Goal: Task Accomplishment & Management: Complete application form

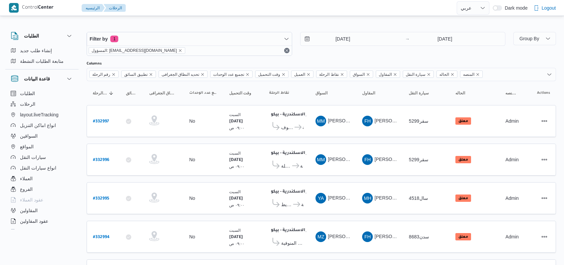
select select "ar"
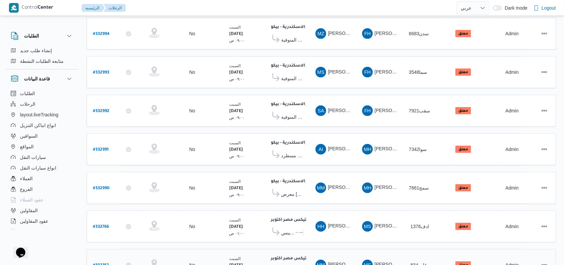
scroll to position [230, 0]
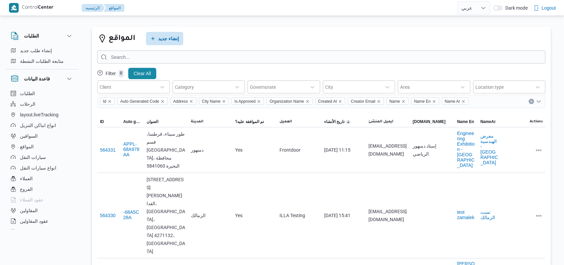
select select "ar"
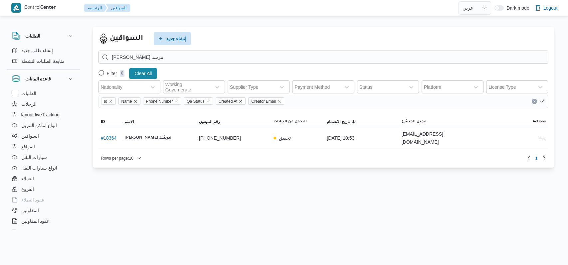
select select "ar"
click at [174, 41] on span "إنشاء جديد" at bounding box center [176, 38] width 21 height 8
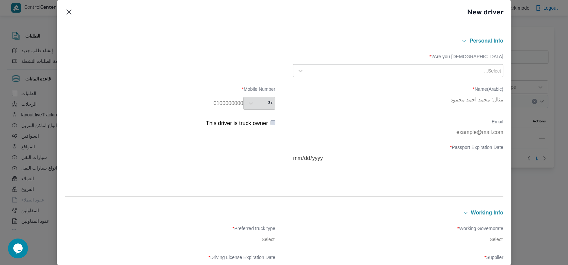
click at [426, 72] on div at bounding box center [395, 71] width 176 height 7
click at [334, 87] on div "Egyptian" at bounding box center [398, 89] width 210 height 12
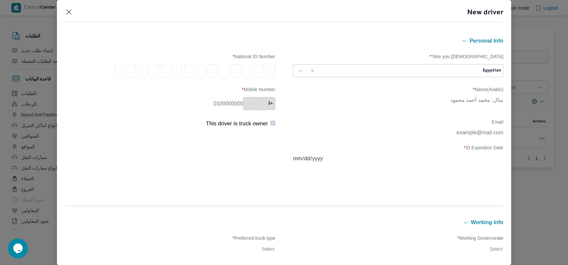
click at [350, 115] on div "Are you Egyptian? * Egyptian National ID Number * Name(Arabic) * Mobile Number …" at bounding box center [284, 118] width 439 height 147
drag, startPoint x: 275, startPoint y: 72, endPoint x: 261, endPoint y: 67, distance: 14.6
click at [273, 70] on div "Are you Egyptian? * Egyptian National ID Number *" at bounding box center [284, 66] width 439 height 30
click at [261, 67] on div at bounding box center [170, 70] width 210 height 13
drag, startPoint x: 264, startPoint y: 70, endPoint x: 269, endPoint y: 75, distance: 7.1
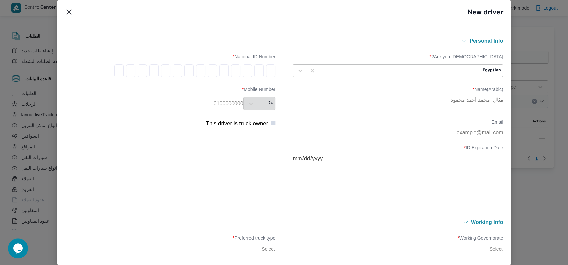
click at [266, 70] on input "tel" at bounding box center [270, 70] width 9 height 13
type input "2"
type input "9"
type input "5"
type input "0"
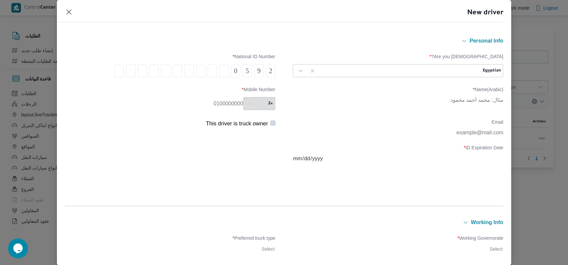
type input "2"
type input "0"
type input "4"
type input "1"
type input "6"
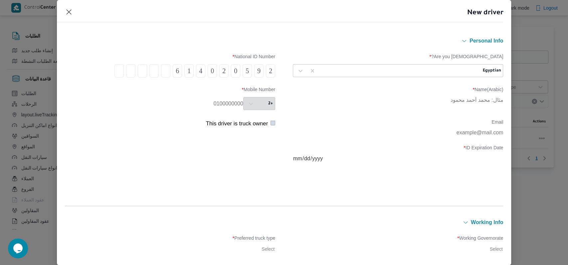
type input "3"
type input "1"
type input "7"
type input "2"
click at [174, 112] on div "Name(Arabic) * Mobile Number * +2" at bounding box center [284, 99] width 439 height 30
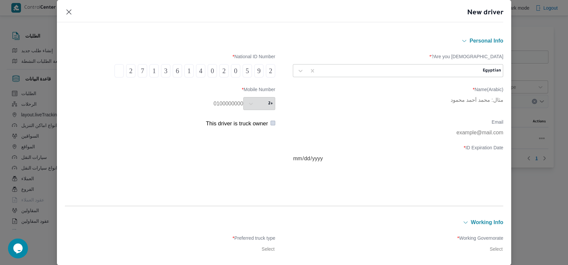
click at [116, 77] on input "tel" at bounding box center [119, 70] width 9 height 13
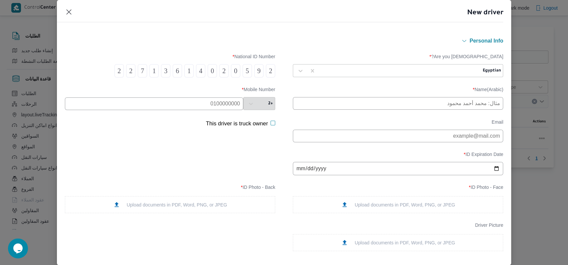
type input "2"
click at [126, 71] on input "2" at bounding box center [130, 70] width 9 height 13
type input "7"
click at [138, 75] on input "7" at bounding box center [142, 70] width 9 height 13
type input "1"
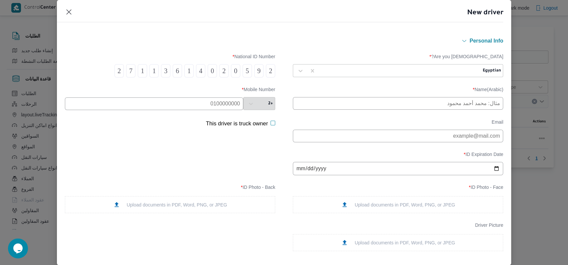
click at [154, 73] on input "1" at bounding box center [154, 70] width 9 height 13
type input "3"
click at [161, 71] on input "3" at bounding box center [165, 70] width 9 height 13
type input "6"
click at [173, 71] on input "6" at bounding box center [177, 70] width 9 height 13
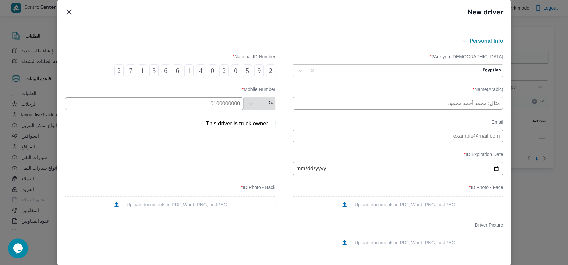
type input "1"
click at [184, 71] on input "1" at bounding box center [188, 70] width 9 height 13
type input "0"
click at [355, 110] on input "text" at bounding box center [398, 103] width 210 height 13
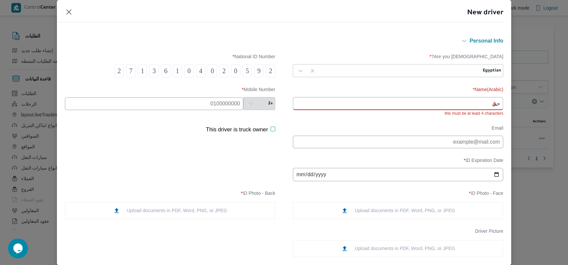
type input "ح"
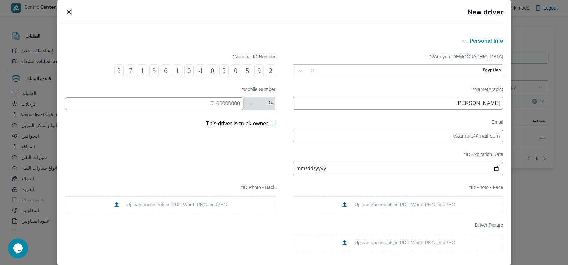
type input "محمد شعبان محمود عصر"
click at [193, 98] on input "text" at bounding box center [154, 104] width 178 height 13
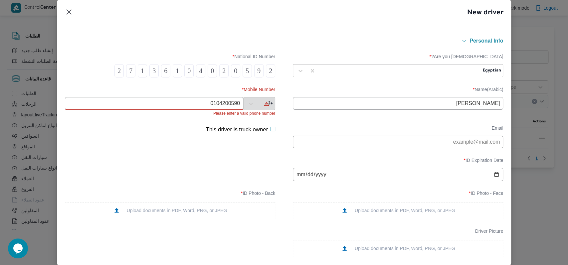
click at [293, 178] on input "date" at bounding box center [398, 174] width 210 height 13
click at [221, 105] on input "0104200590" at bounding box center [154, 103] width 178 height 13
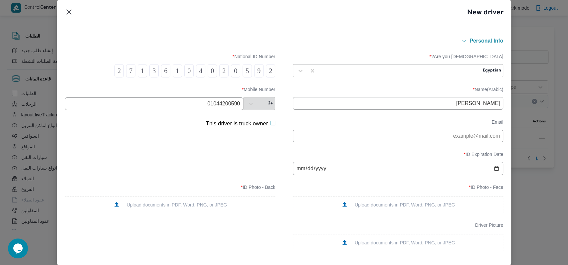
type input "01044200590"
click at [293, 170] on input "date" at bounding box center [398, 168] width 210 height 13
type input "2026-10-06"
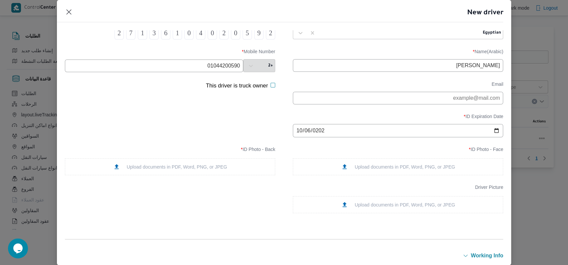
scroll to position [89, 0]
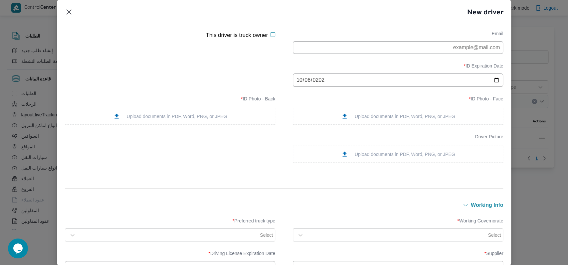
click at [375, 112] on div "Upload documents in PDF, Word, PNG, or JPEG" at bounding box center [398, 116] width 210 height 17
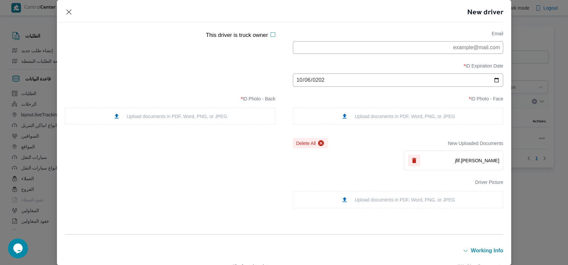
click at [194, 115] on div "Upload documents in PDF, Word, PNG, or JPEG" at bounding box center [170, 116] width 210 height 17
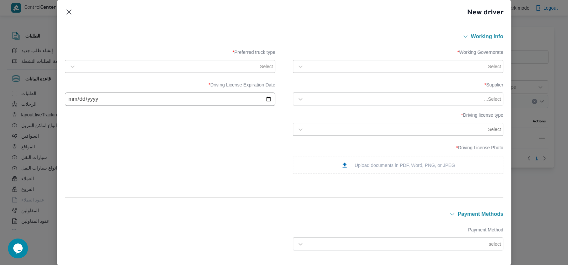
scroll to position [311, 0]
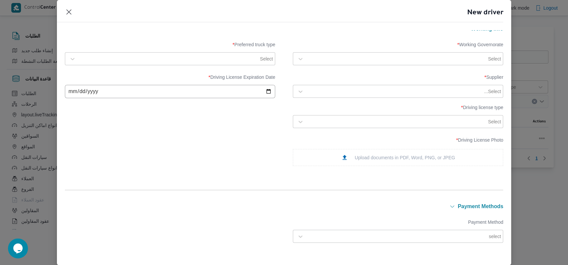
click at [350, 59] on div at bounding box center [397, 59] width 180 height 7
click at [328, 100] on div "القاهرة" at bounding box center [398, 103] width 196 height 8
click at [141, 49] on label "Preferred truck type *" at bounding box center [170, 47] width 210 height 10
click at [141, 55] on div "Select" at bounding box center [176, 58] width 195 height 9
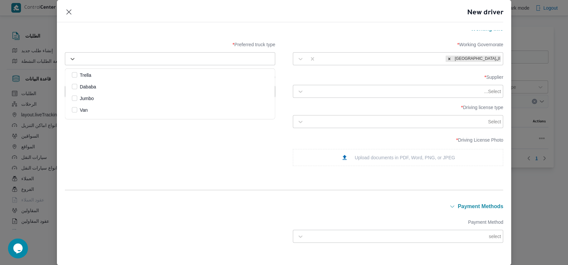
click at [94, 95] on label "Jumbo" at bounding box center [83, 99] width 22 height 8
click at [391, 96] on div "Select..." at bounding box center [404, 91] width 195 height 9
click at [73, 92] on input "date" at bounding box center [170, 91] width 210 height 13
type input "2026-10-06"
click at [368, 93] on div at bounding box center [395, 91] width 176 height 7
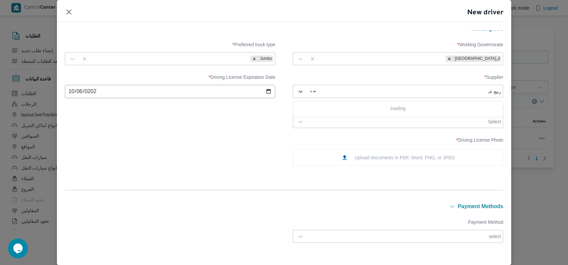
type input "ربيع عيد"
click at [331, 107] on div "ربيع عيد قطب هلال" at bounding box center [398, 109] width 210 height 12
click at [338, 128] on div "Select" at bounding box center [398, 122] width 207 height 12
click at [331, 136] on div "أولى" at bounding box center [398, 140] width 210 height 12
click at [372, 161] on div "Upload documents in PDF, Word, PNG, or JPEG" at bounding box center [398, 157] width 114 height 7
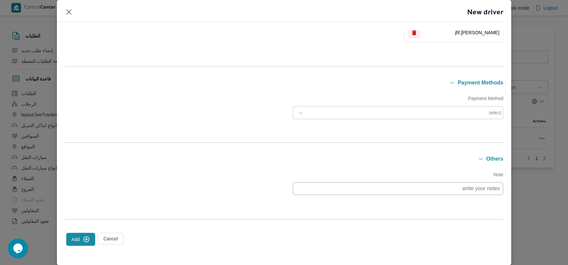
scroll to position [481, 0]
click at [85, 245] on button "Add" at bounding box center [80, 239] width 29 height 13
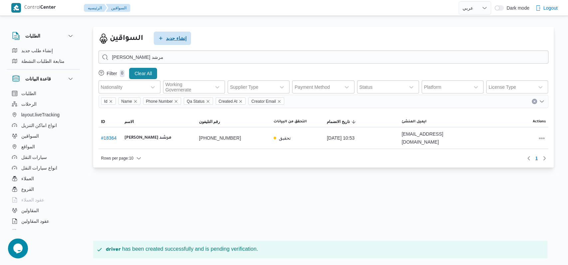
click at [183, 40] on span "إنشاء جديد" at bounding box center [176, 38] width 21 height 8
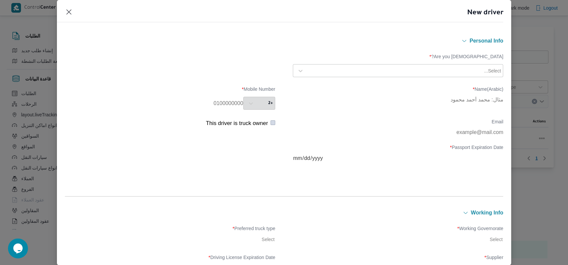
click at [393, 76] on div "Select..." at bounding box center [398, 71] width 207 height 12
click at [337, 84] on div "Egyptian" at bounding box center [398, 89] width 210 height 12
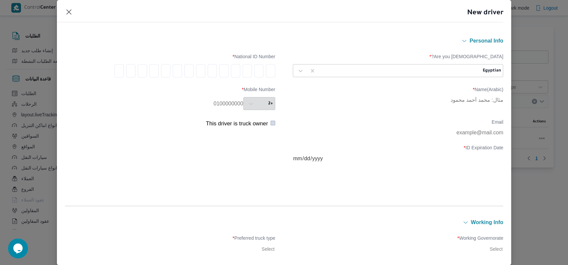
type input "2"
type input "9"
type input "1"
type input "0"
type input "2"
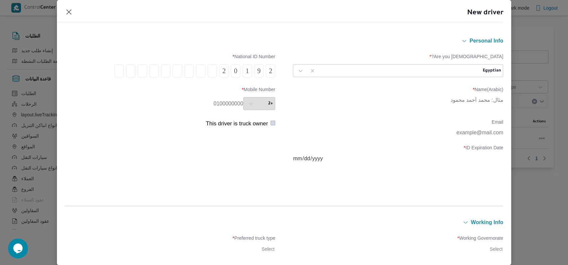
type input "2"
type input "0"
type input "1"
type input "7"
type input "0"
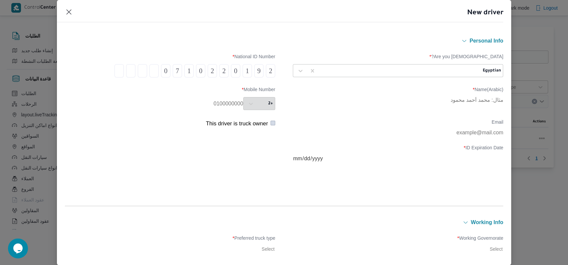
type input "2"
type input "9"
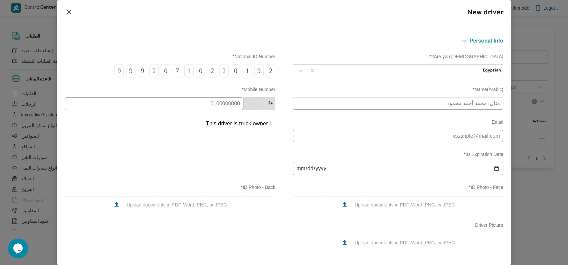
type input "9"
click at [323, 103] on input "text" at bounding box center [398, 103] width 210 height 13
type input "احمد السيد محمدى السيد"
click at [215, 98] on input "text" at bounding box center [154, 104] width 178 height 13
type input "01000809527"
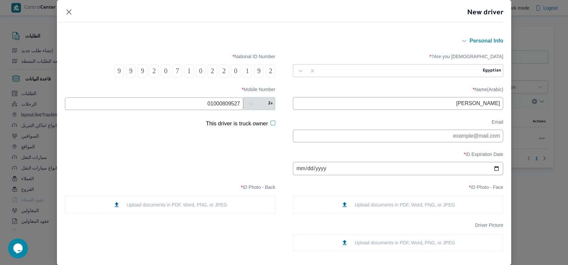
click at [300, 174] on input "date" at bounding box center [398, 168] width 210 height 13
type input "27202-10-31"
type input "2027-10-31"
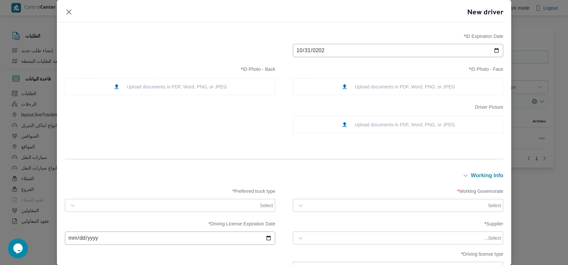
scroll to position [133, 0]
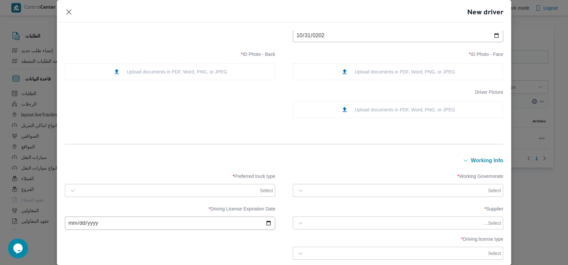
click at [413, 75] on div "Upload documents in PDF, Word, PNG, or JPEG" at bounding box center [398, 71] width 114 height 7
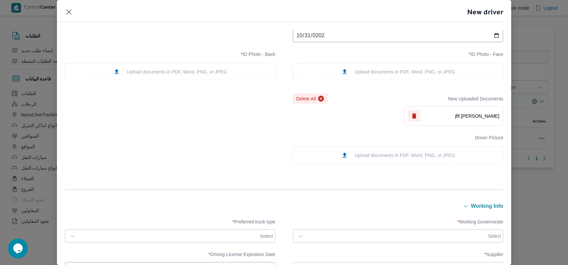
click at [230, 67] on div "Upload documents in PDF, Word, PNG, or JPEG" at bounding box center [170, 71] width 210 height 17
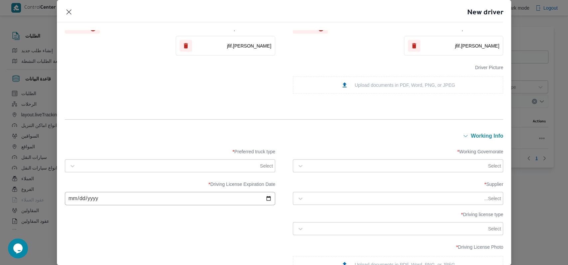
scroll to position [311, 0]
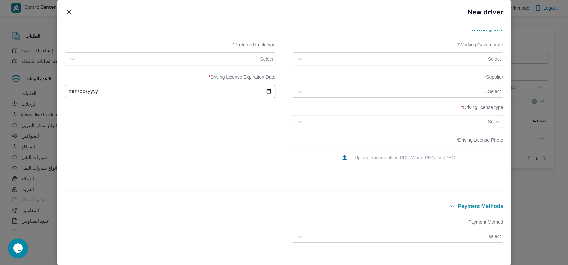
click at [373, 159] on div "Upload documents in PDF, Word, PNG, or JPEG" at bounding box center [398, 157] width 114 height 7
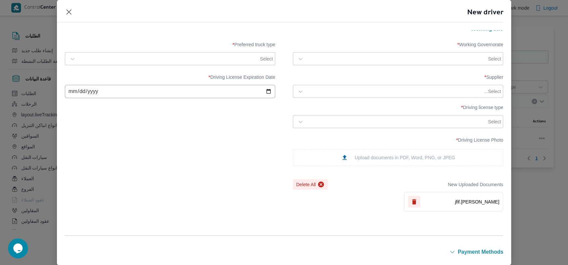
click at [75, 97] on input "date" at bounding box center [170, 91] width 210 height 13
click at [74, 100] on div "Supplier * Select... Driving License Expiration Date * Driving license type * S…" at bounding box center [284, 101] width 439 height 60
click at [71, 93] on input "date" at bounding box center [170, 91] width 210 height 13
click at [80, 94] on input "date" at bounding box center [170, 91] width 210 height 13
type input "2026-01-31"
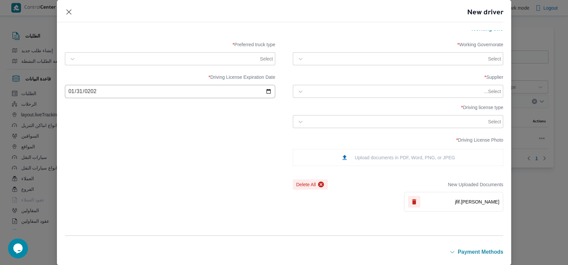
click at [185, 60] on div at bounding box center [169, 59] width 180 height 7
click at [108, 101] on div "Jumbo" at bounding box center [170, 99] width 196 height 8
click at [372, 56] on div at bounding box center [397, 59] width 180 height 7
click at [329, 100] on div "القاهرة" at bounding box center [398, 103] width 196 height 8
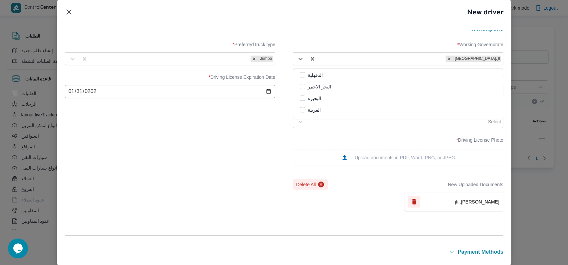
click at [341, 44] on label "Working Governorate *" at bounding box center [398, 47] width 210 height 10
click at [370, 159] on div "Upload documents in PDF, Word, PNG, or JPEG" at bounding box center [398, 157] width 114 height 7
click at [389, 125] on div at bounding box center [397, 122] width 180 height 7
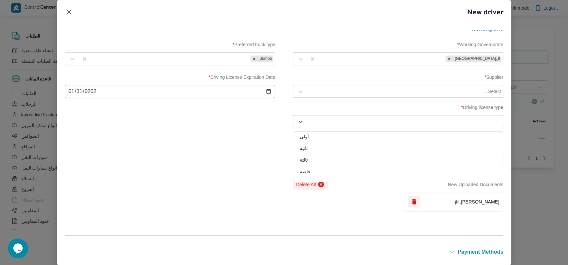
click at [365, 137] on div "أولى" at bounding box center [398, 140] width 210 height 12
click at [378, 98] on div "Supplier * Select..." at bounding box center [398, 87] width 210 height 24
click at [374, 91] on div at bounding box center [395, 91] width 176 height 7
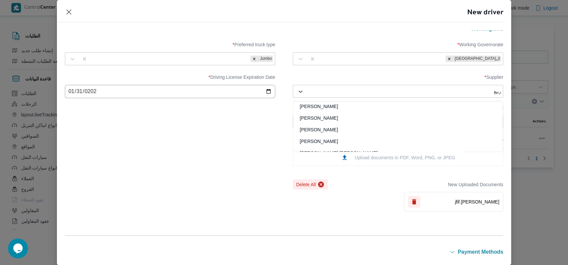
scroll to position [36, 0]
type input "ربيع عيد"
click at [312, 105] on div "ربيع عيد قطب هلال" at bounding box center [398, 109] width 210 height 12
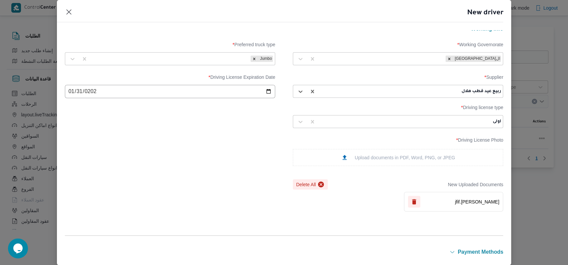
scroll to position [89, 0]
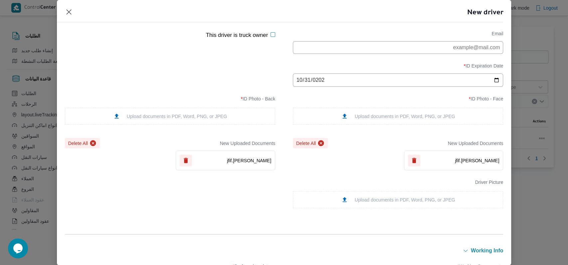
click at [299, 84] on input "2027-10-31" at bounding box center [398, 80] width 210 height 13
type input "2027-01-31"
click at [233, 72] on div "ID Expiration Date * 2027-01-31" at bounding box center [284, 75] width 439 height 30
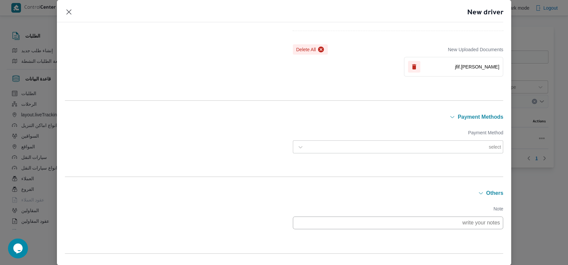
scroll to position [481, 0]
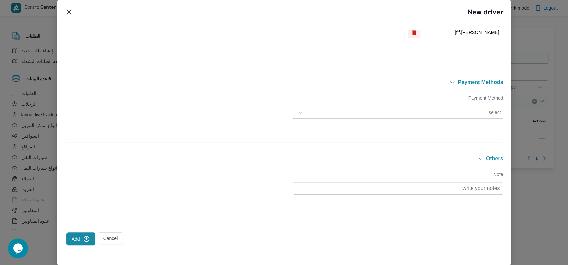
click at [78, 234] on button "Add" at bounding box center [80, 239] width 29 height 13
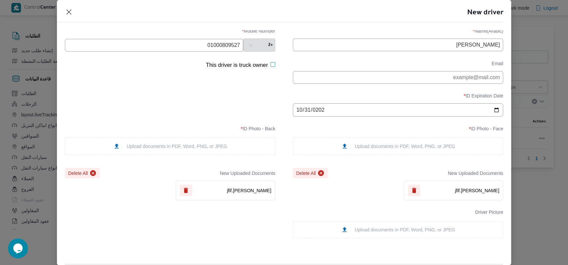
scroll to position [0, 0]
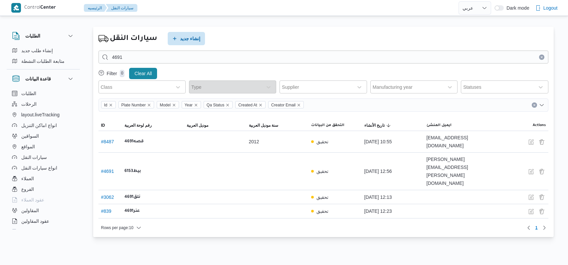
select select "ar"
click at [174, 36] on icon "button" at bounding box center [174, 38] width 5 height 5
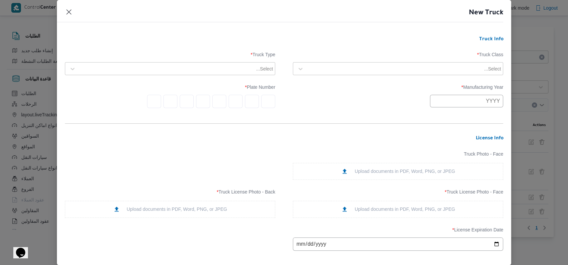
click at [397, 79] on div "Truck Class * Select... Truck Type * Select..." at bounding box center [284, 64] width 439 height 30
click at [385, 70] on div at bounding box center [395, 69] width 176 height 7
click at [315, 117] on div "jumbo_7000" at bounding box center [398, 122] width 210 height 12
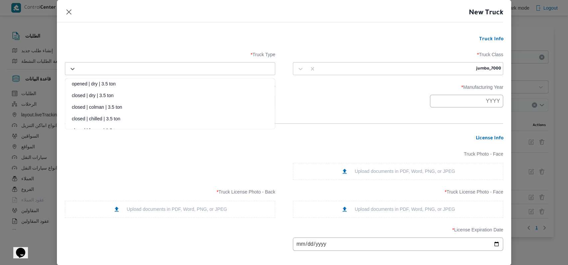
click at [226, 70] on div at bounding box center [176, 69] width 194 height 7
click at [175, 79] on div "opened | dry | 3.5 ton closed | dry | 3.5 ton closed | colman | 3.5 ton closed …" at bounding box center [170, 104] width 210 height 51
click at [142, 89] on div "opened | dry | 3.5 ton" at bounding box center [170, 87] width 210 height 12
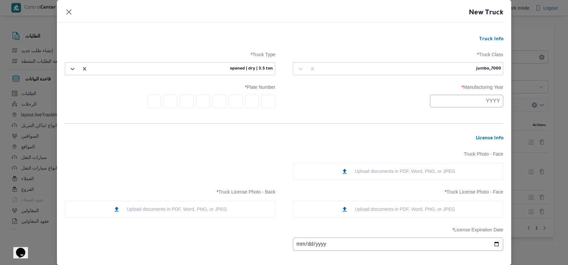
click at [455, 104] on input "text" at bounding box center [466, 101] width 73 height 13
click at [467, 132] on div "2021" at bounding box center [462, 134] width 19 height 5
type input "2021"
click at [265, 100] on input "text" at bounding box center [268, 101] width 14 height 13
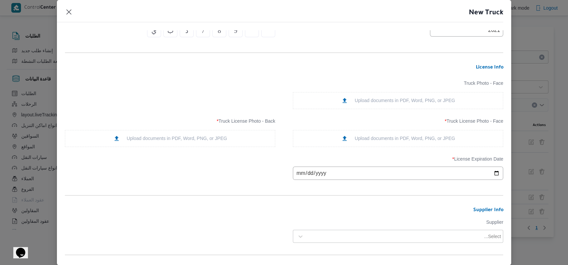
scroll to position [89, 0]
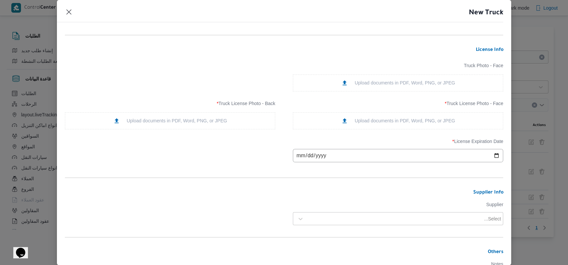
click at [372, 112] on div "Truck License Photo - Face * Upload documents in PDF, Word, PNG, or JPEG" at bounding box center [398, 115] width 210 height 29
click at [372, 117] on div "Upload documents in PDF, Word, PNG, or JPEG" at bounding box center [398, 121] width 210 height 17
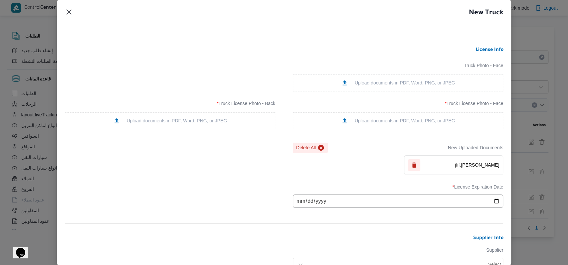
click at [185, 123] on div "Upload documents in PDF, Word, PNG, or JPEG" at bounding box center [170, 121] width 114 height 7
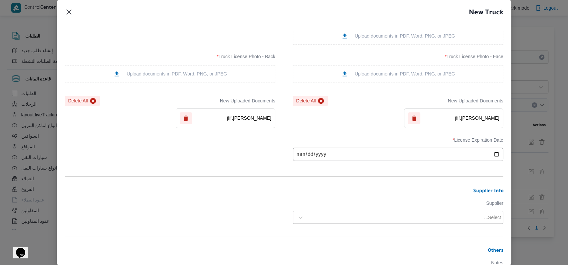
scroll to position [177, 0]
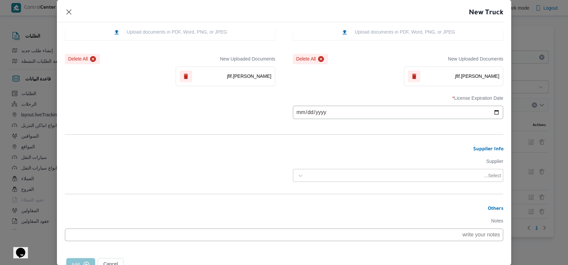
click at [293, 115] on input "date" at bounding box center [398, 112] width 210 height 13
type input "2026-06-28"
click at [239, 131] on form "Truck Info Truck Class * jumbo_7000 Truck Type * opened | dry | 3.5 ton Manufac…" at bounding box center [284, 75] width 439 height 432
click at [362, 178] on div at bounding box center [395, 175] width 176 height 7
type input "ربيع عيد"
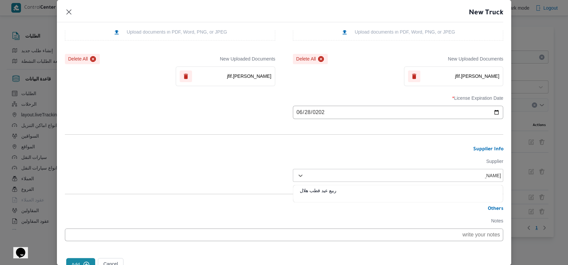
click at [330, 192] on div "ربيع عيد قطب هلال" at bounding box center [398, 193] width 210 height 12
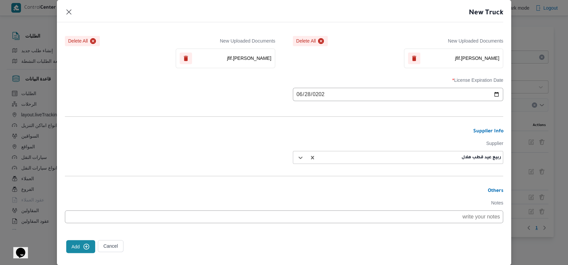
scroll to position [205, 0]
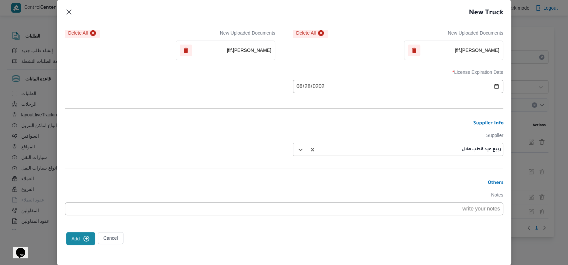
click at [76, 240] on button "Add" at bounding box center [80, 238] width 29 height 13
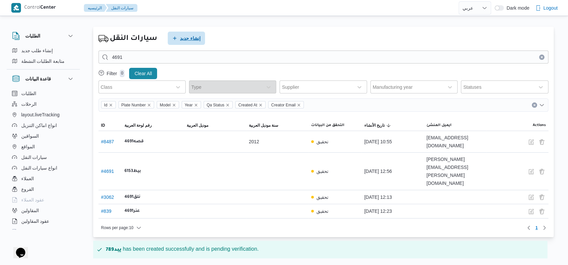
click at [195, 41] on span "إنشاء جديد" at bounding box center [190, 38] width 21 height 8
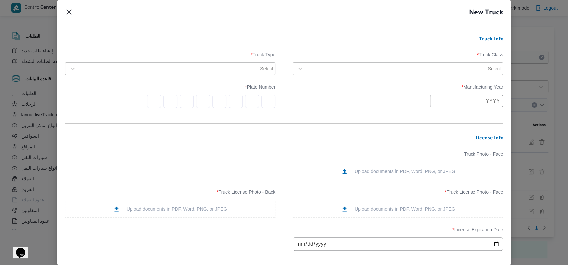
click at [368, 72] on div "Select..." at bounding box center [404, 68] width 195 height 9
click at [329, 119] on div "jumbo_7000" at bounding box center [398, 122] width 210 height 12
click at [215, 67] on div at bounding box center [167, 69] width 176 height 7
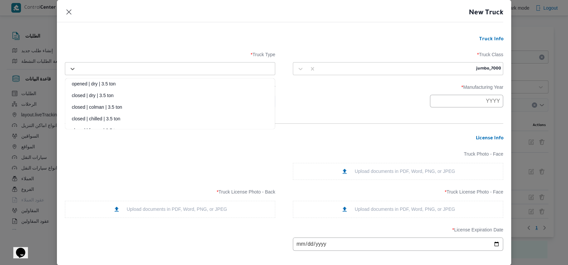
click at [108, 86] on div "opened | dry | 3.5 ton" at bounding box center [170, 87] width 210 height 12
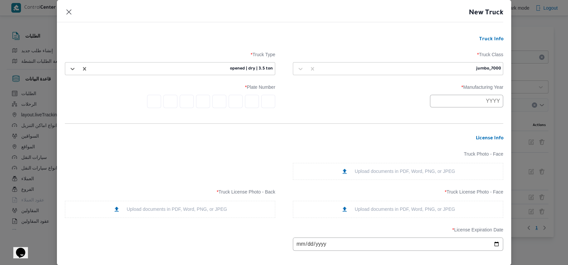
click at [460, 103] on input "text" at bounding box center [466, 101] width 73 height 13
click at [438, 117] on button "Previous Year" at bounding box center [440, 117] width 6 height 6
click at [452, 128] on div "2005 2006 2007 2008 2009 2010 2011 2012 2013 2014 2015 2016" at bounding box center [462, 137] width 60 height 24
click at [467, 139] on div "2012" at bounding box center [462, 139] width 19 height 5
type input "2012"
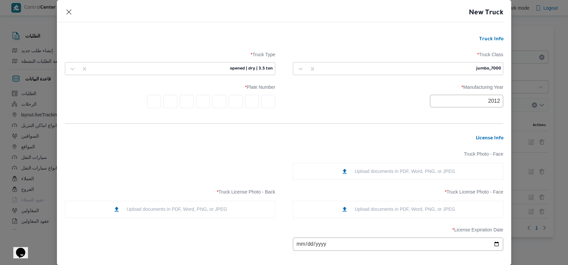
click at [266, 101] on input "text" at bounding box center [268, 101] width 14 height 13
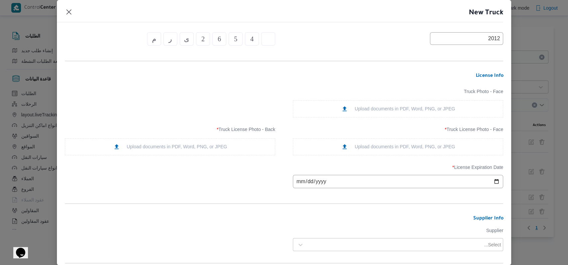
scroll to position [89, 0]
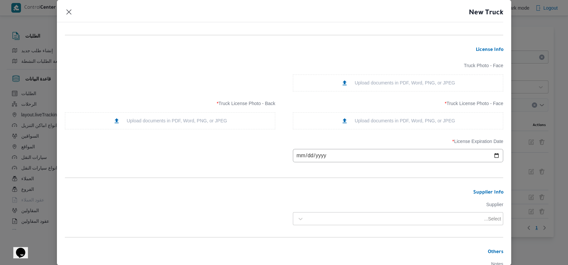
click at [341, 124] on icon at bounding box center [344, 121] width 7 height 7
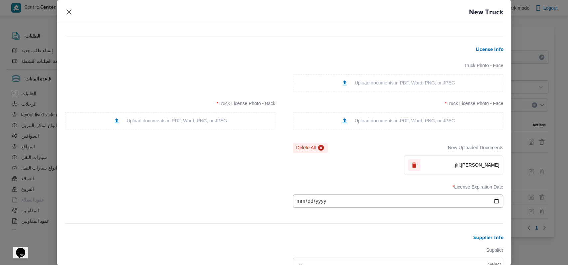
click at [174, 119] on div "Upload documents in PDF, Word, PNG, or JPEG" at bounding box center [170, 121] width 114 height 7
click at [302, 203] on input "date" at bounding box center [398, 201] width 210 height 13
type input "2025-09-17"
click at [244, 200] on div "License Expiration Date * 2025-09-17" at bounding box center [284, 196] width 439 height 30
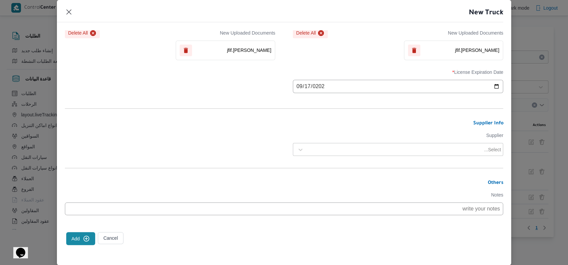
click at [412, 144] on div "Select..." at bounding box center [398, 150] width 207 height 12
type input "ربيع عيد"
click at [320, 166] on div "ربيع عيد قطب هلال" at bounding box center [398, 168] width 210 height 12
click at [77, 240] on button "Add" at bounding box center [80, 238] width 29 height 13
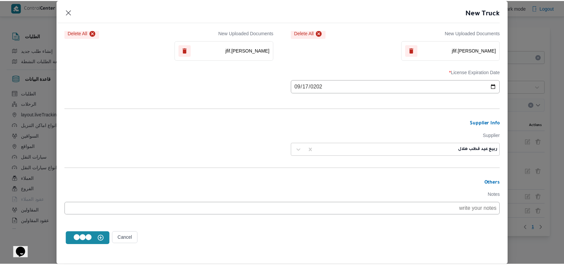
scroll to position [0, 0]
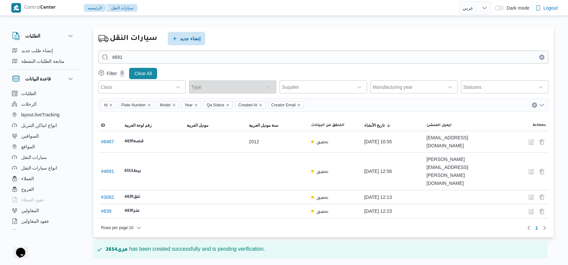
click at [543, 58] on icon "Clear input" at bounding box center [542, 57] width 3 height 3
